Goal: Entertainment & Leisure: Consume media (video, audio)

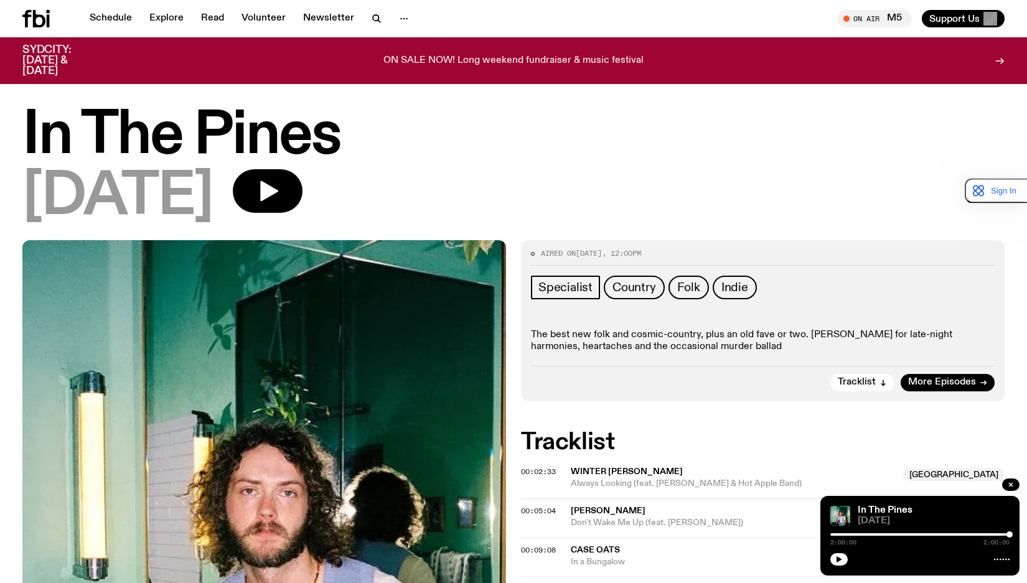
scroll to position [992, 0]
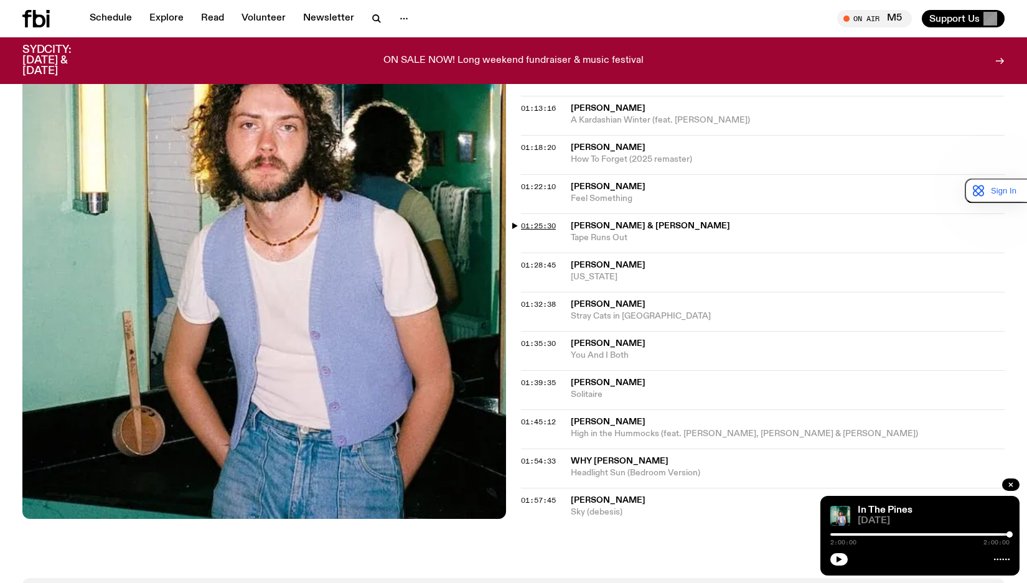
click at [536, 224] on span "01:25:30" at bounding box center [538, 226] width 35 height 10
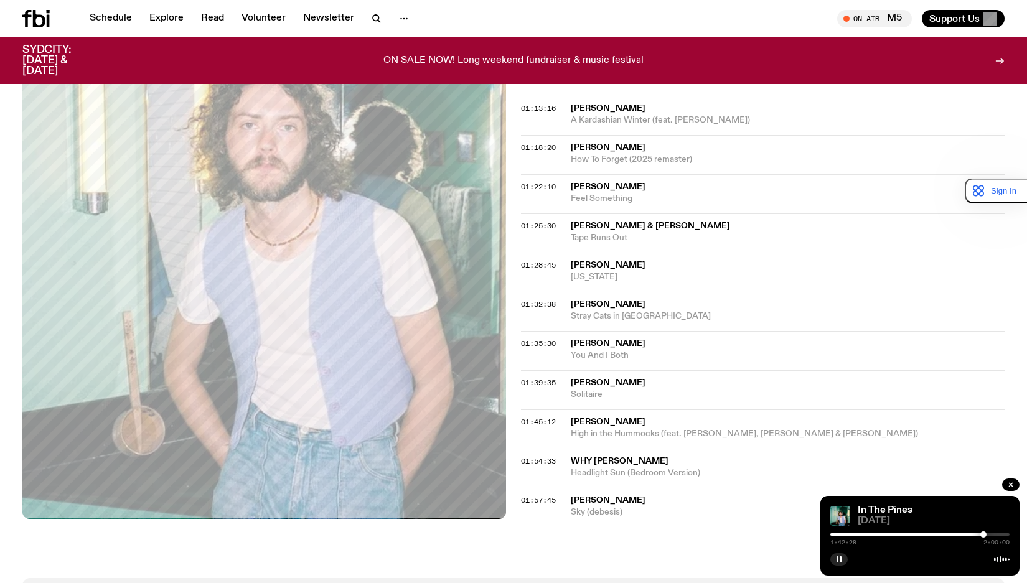
click at [989, 532] on div "1:42:29 2:00:00" at bounding box center [920, 538] width 179 height 15
click at [994, 532] on div "1:42:29 2:00:00" at bounding box center [920, 538] width 179 height 15
click at [996, 535] on div at bounding box center [920, 535] width 179 height 2
click at [999, 535] on div at bounding box center [920, 535] width 179 height 2
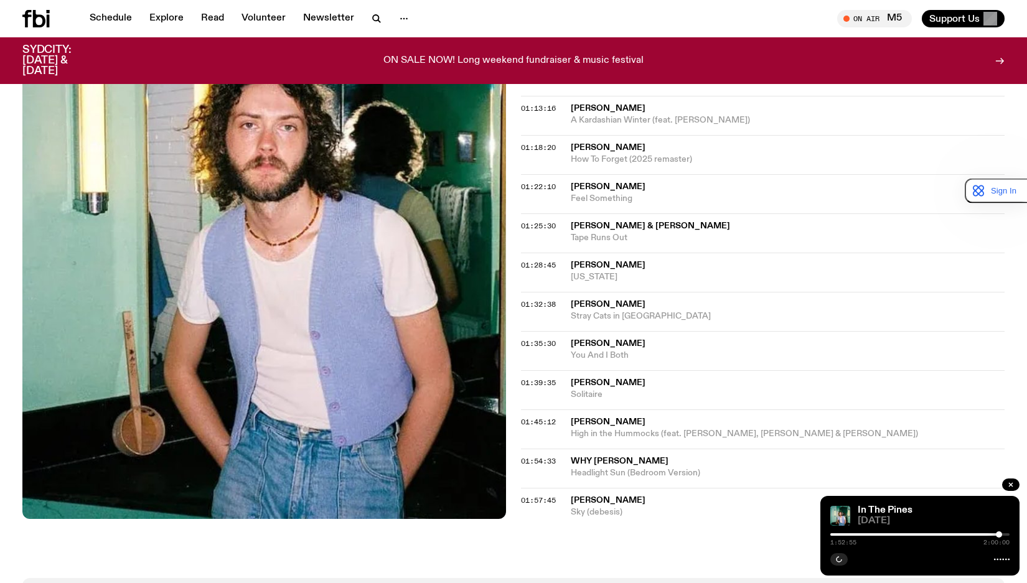
click at [994, 536] on div "1:52:55 2:00:00" at bounding box center [920, 538] width 179 height 15
click at [992, 535] on div at bounding box center [909, 535] width 179 height 2
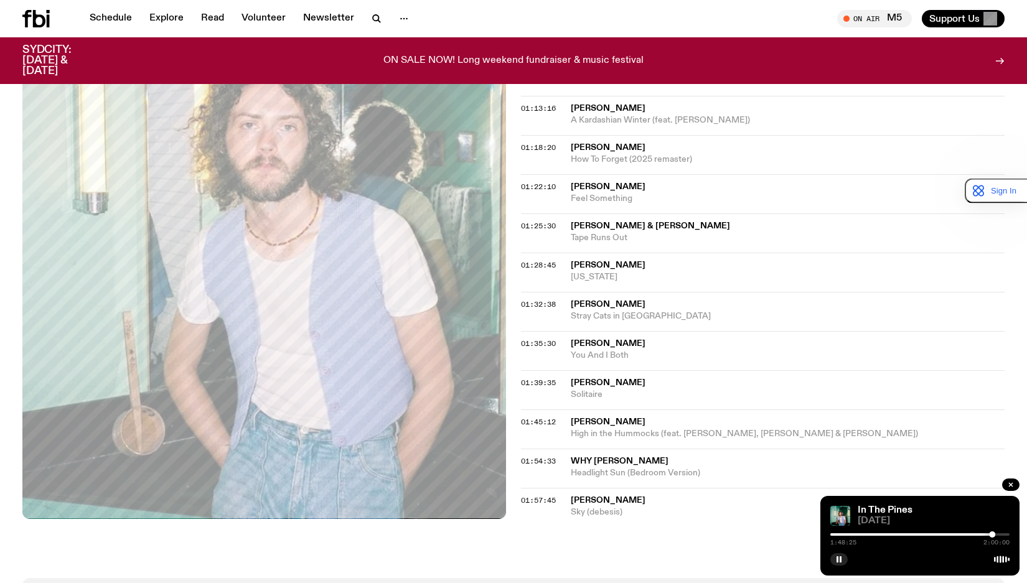
click at [995, 534] on div at bounding box center [992, 535] width 6 height 6
click at [839, 563] on button "button" at bounding box center [839, 559] width 17 height 12
click at [835, 565] on button "button" at bounding box center [839, 559] width 17 height 12
click at [553, 425] on span "01:45:12" at bounding box center [538, 422] width 35 height 10
click at [705, 432] on span "High in the Hummocks (feat. [PERSON_NAME], [PERSON_NAME] & [PERSON_NAME])" at bounding box center [788, 434] width 434 height 12
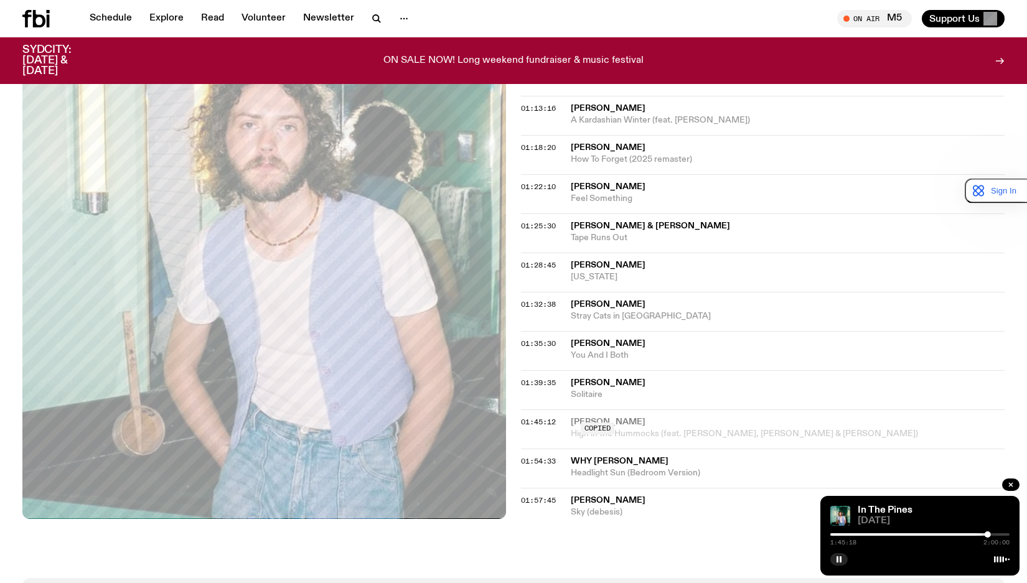
click at [598, 427] on span "[PERSON_NAME]" at bounding box center [788, 422] width 434 height 12
click at [842, 559] on icon "button" at bounding box center [838, 559] width 7 height 7
